Goal: Find specific page/section: Find specific page/section

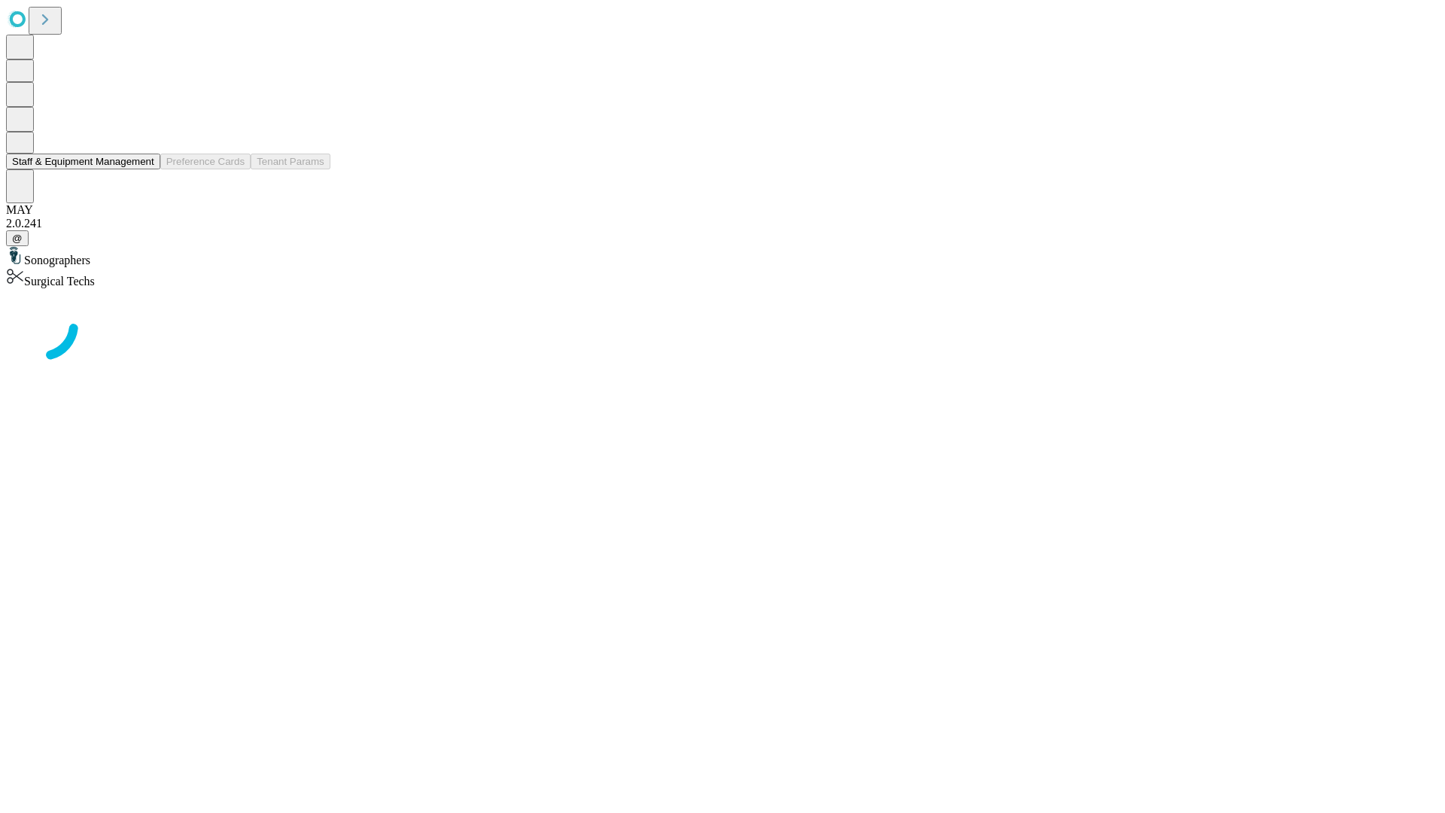
click at [144, 169] on button "Staff & Equipment Management" at bounding box center [83, 162] width 154 height 16
